Goal: Find specific page/section: Find specific page/section

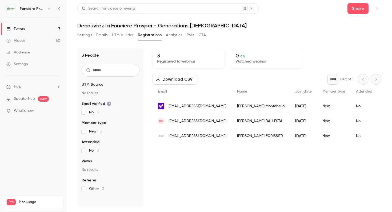
click at [31, 25] on link "Events 7" at bounding box center [33, 29] width 67 height 12
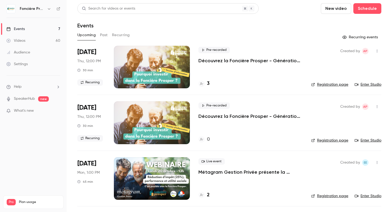
click at [367, 85] on link "Enter Studio" at bounding box center [368, 84] width 27 height 5
click at [204, 84] on div at bounding box center [201, 84] width 6 height 6
